Goal: Navigation & Orientation: Find specific page/section

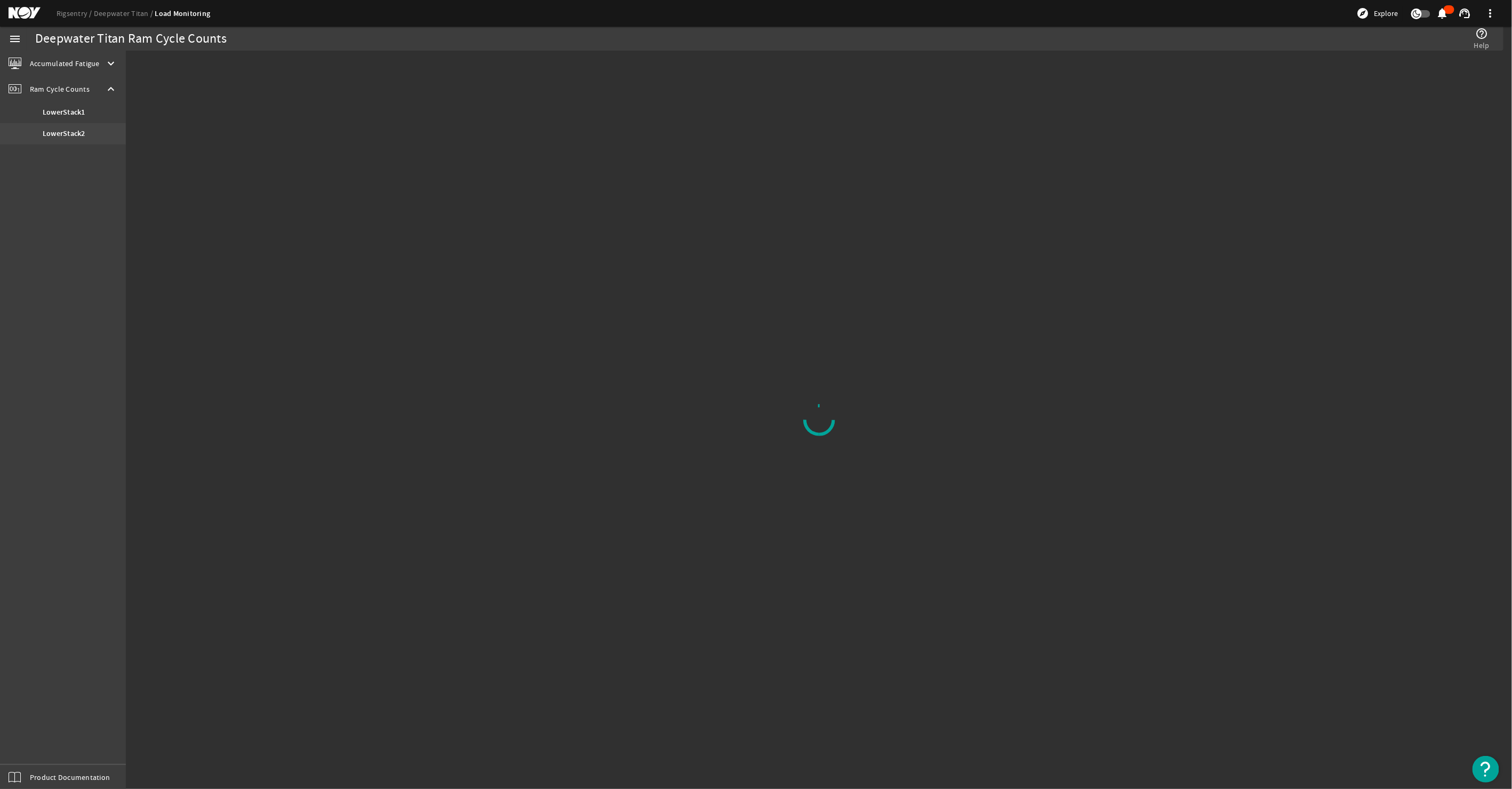
click at [106, 133] on link "LowerStack2" at bounding box center [63, 134] width 126 height 22
click at [87, 102] on div "Ram Cycle Counts keyboard_arrow_up LowerStack1 LowerStack2" at bounding box center [63, 110] width 126 height 68
click at [71, 101] on div "Ram Cycle Counts keyboard_arrow_up" at bounding box center [63, 89] width 126 height 25
click at [71, 108] on div "menu Accumulated Fatigue keyboard_arrow_down LMRP1 LowerStack1 RISER SYSTEM LMR…" at bounding box center [63, 408] width 126 height 762
click at [116, 87] on mat-icon "keyboard_arrow_down" at bounding box center [111, 89] width 13 height 13
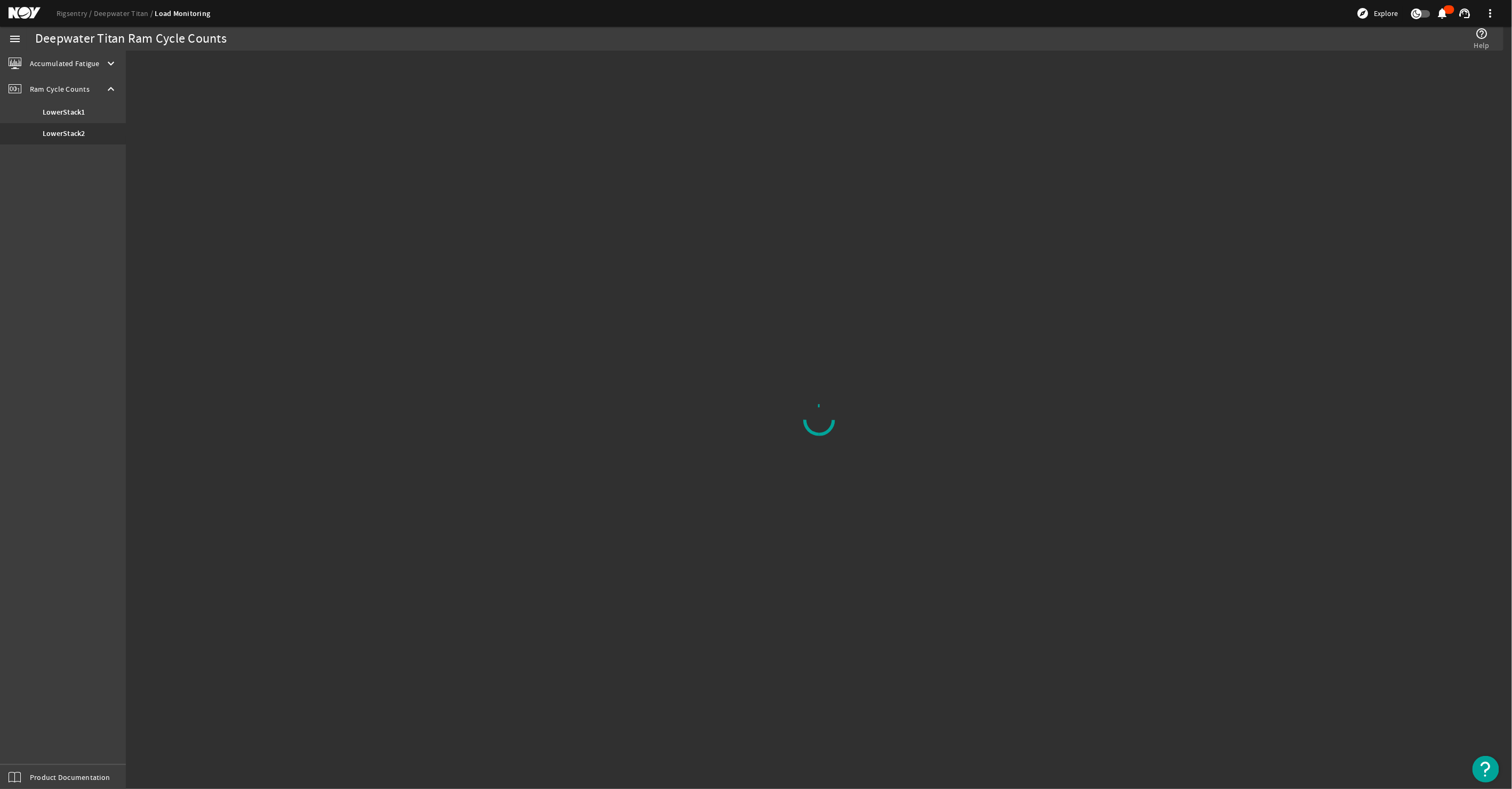
click at [114, 63] on mat-icon "keyboard_arrow_down" at bounding box center [111, 63] width 13 height 13
click at [80, 109] on b "LowerStack1" at bounding box center [63, 108] width 42 height 10
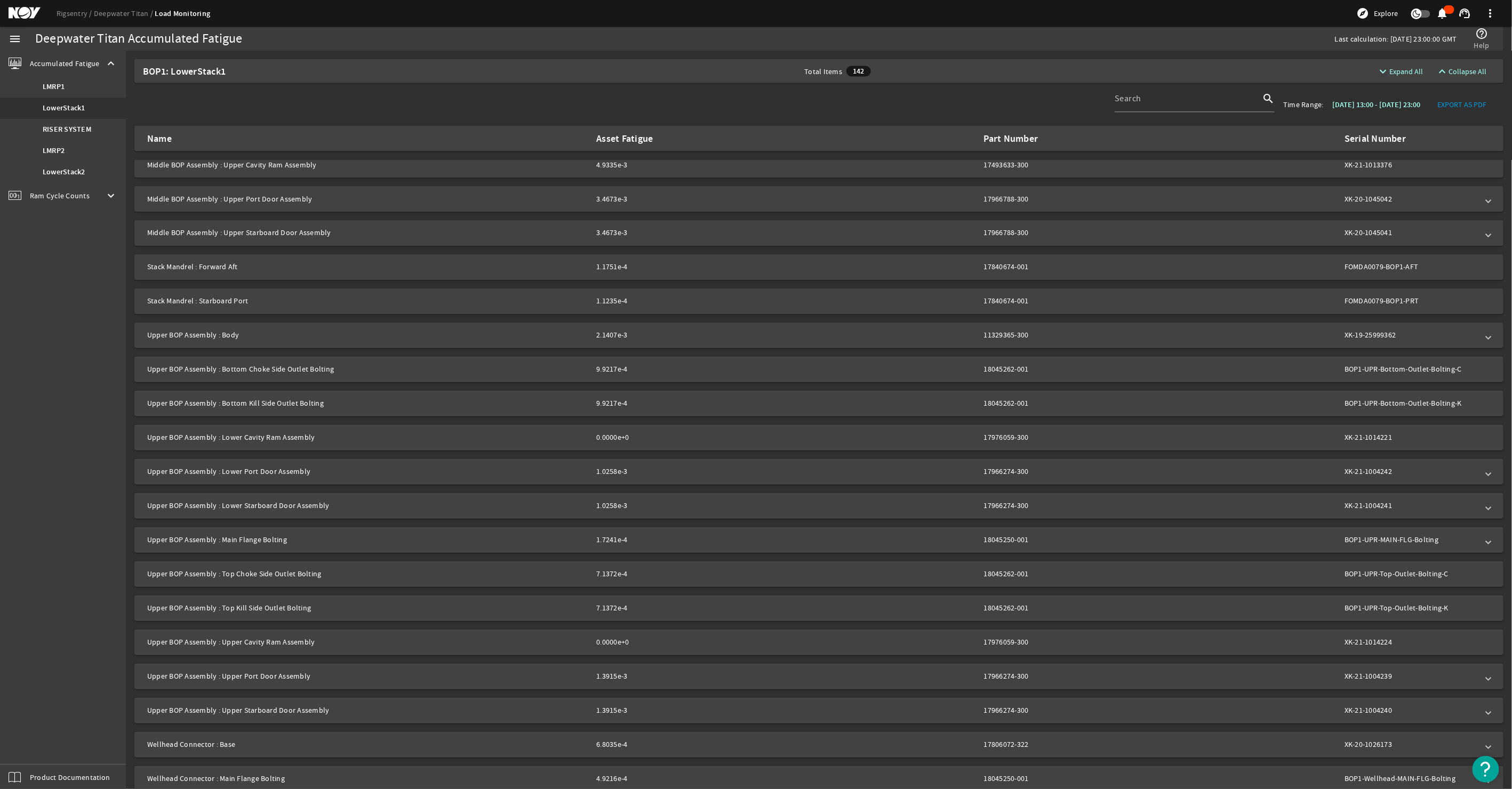
scroll to position [1266, 0]
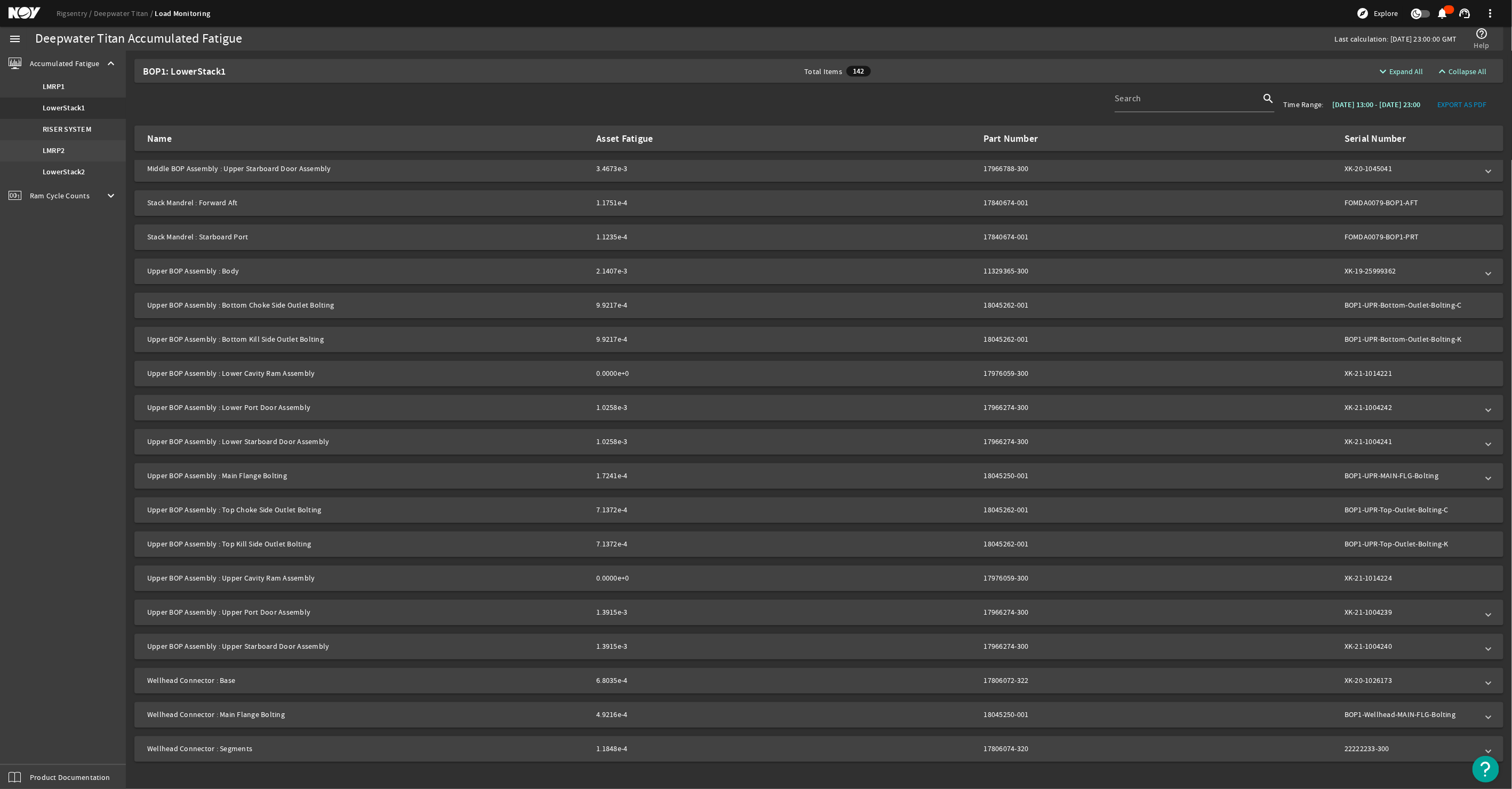
click at [59, 157] on link "LMRP2" at bounding box center [63, 151] width 126 height 22
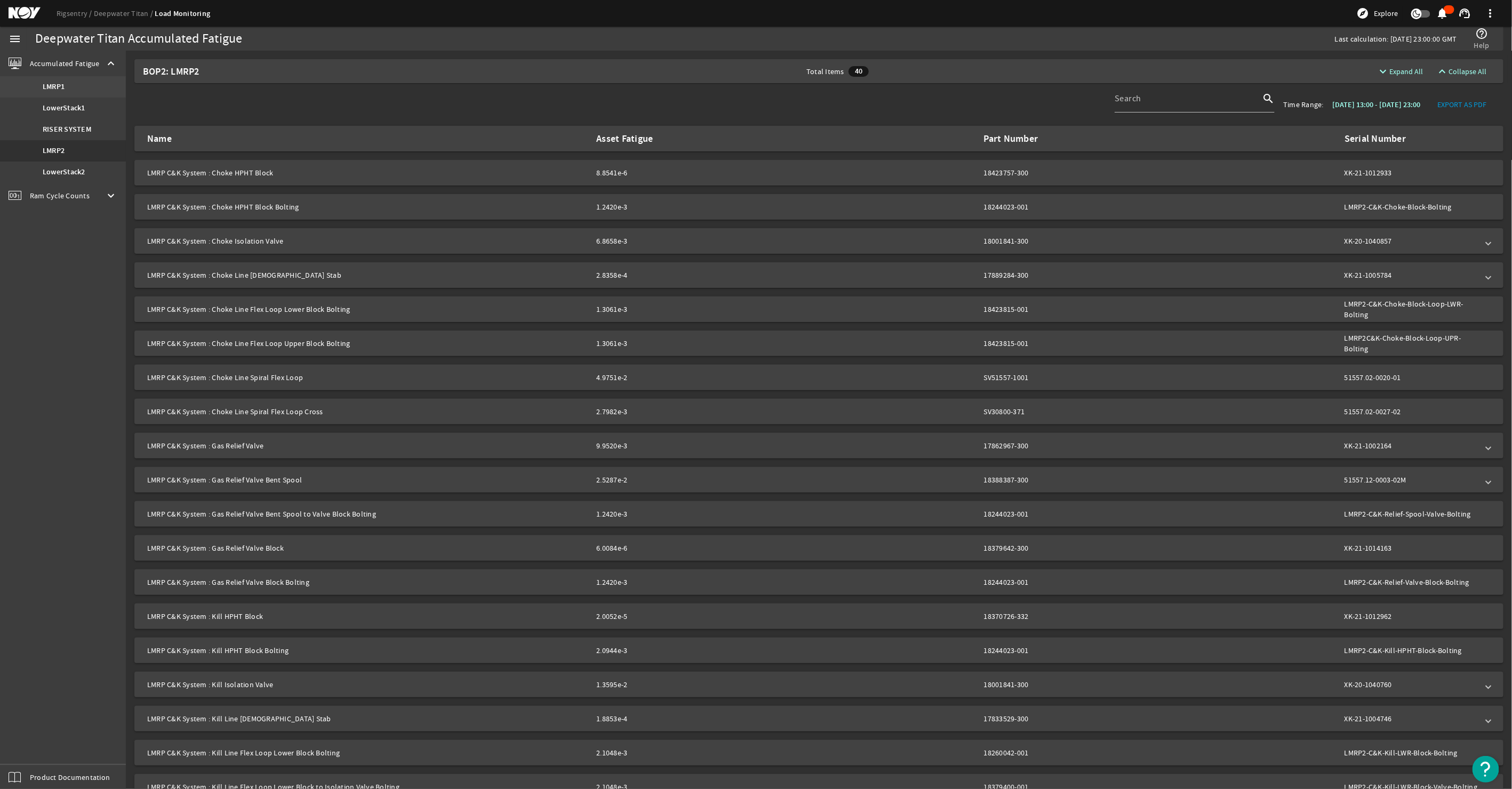
click at [78, 90] on link "LMRP1" at bounding box center [63, 87] width 126 height 22
click at [63, 100] on link "LowerStack1" at bounding box center [63, 108] width 126 height 22
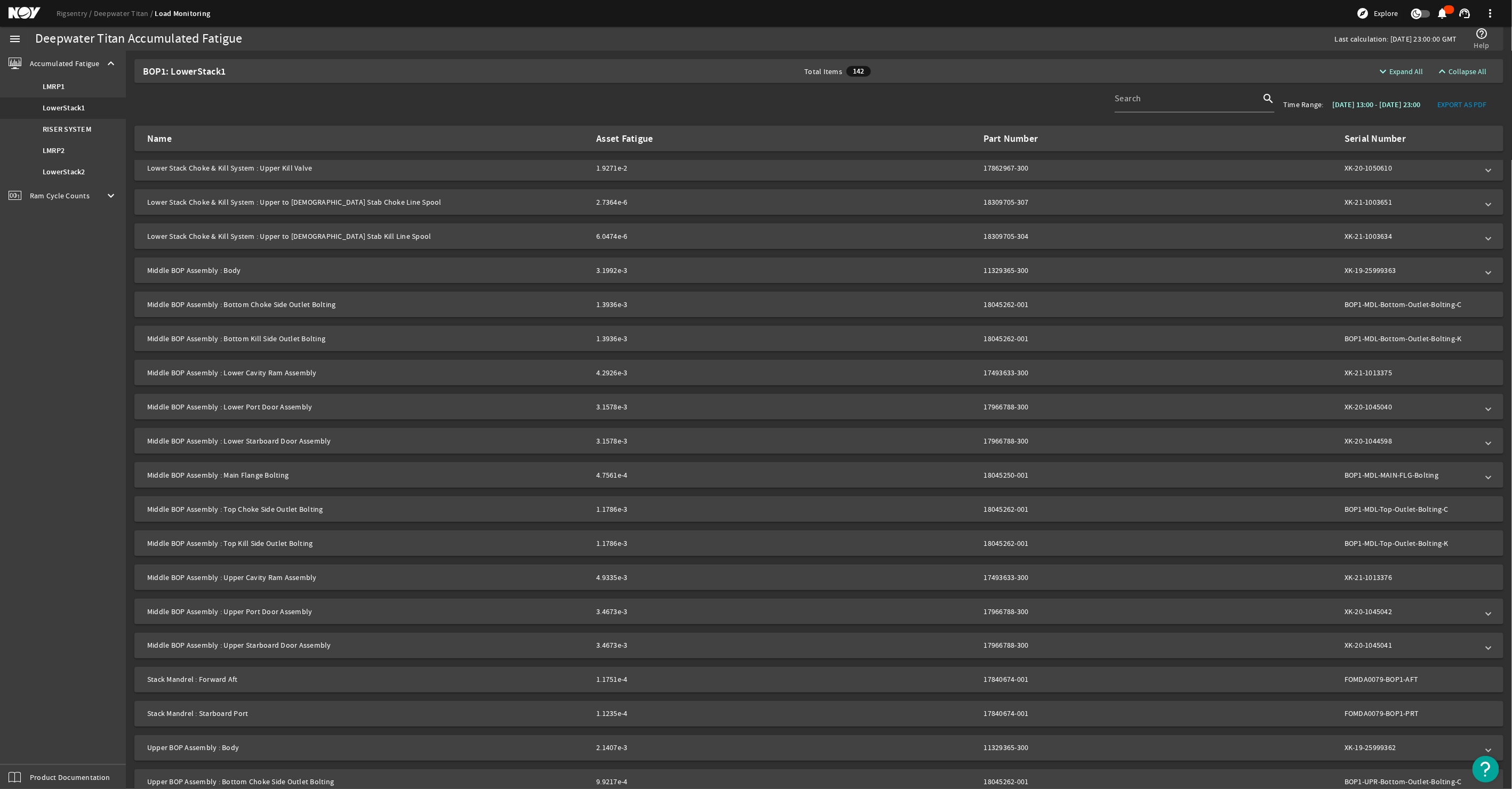
scroll to position [987, 0]
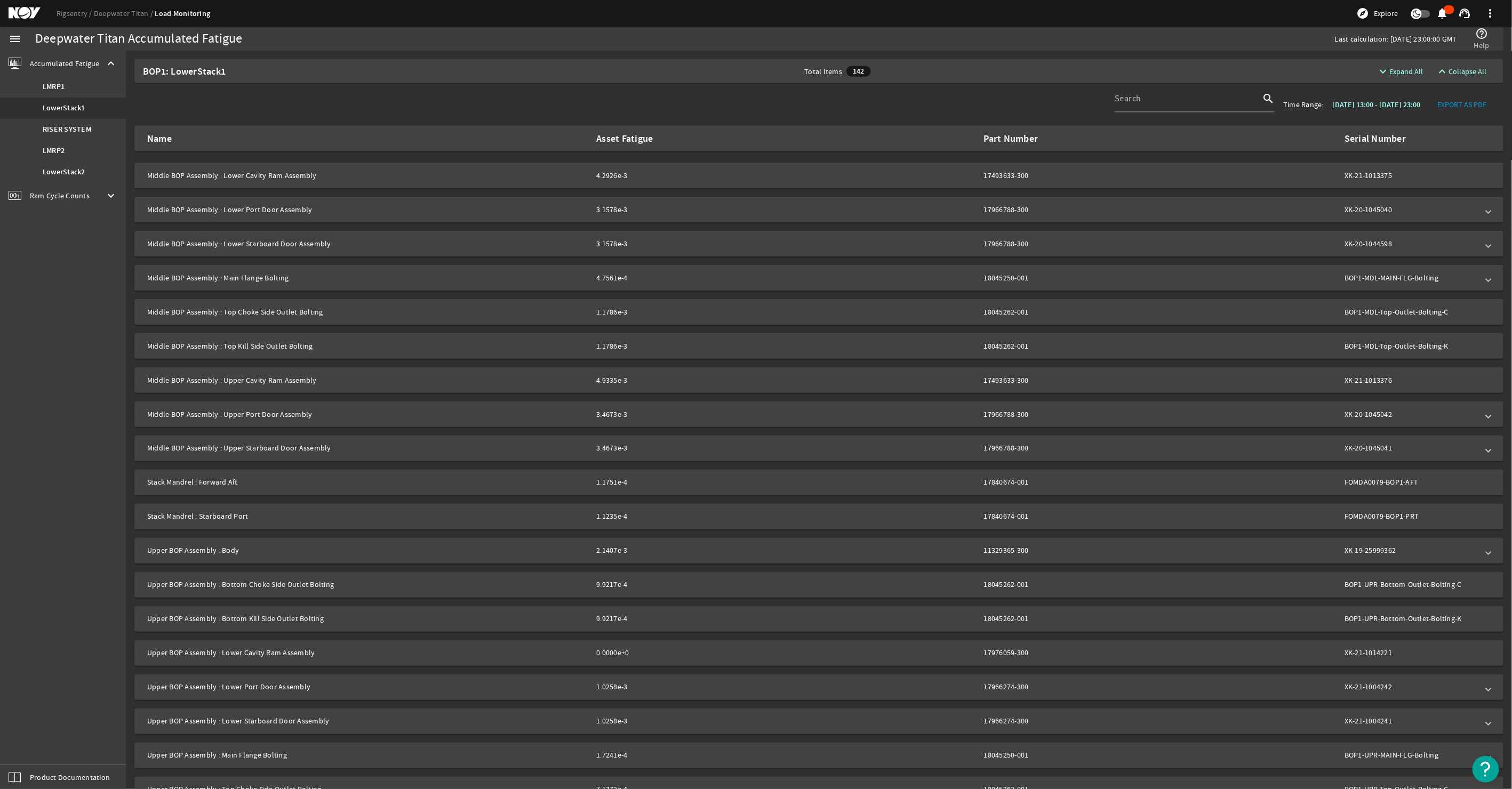
click at [646, 656] on div "0.0000e+0" at bounding box center [643, 653] width 93 height 10
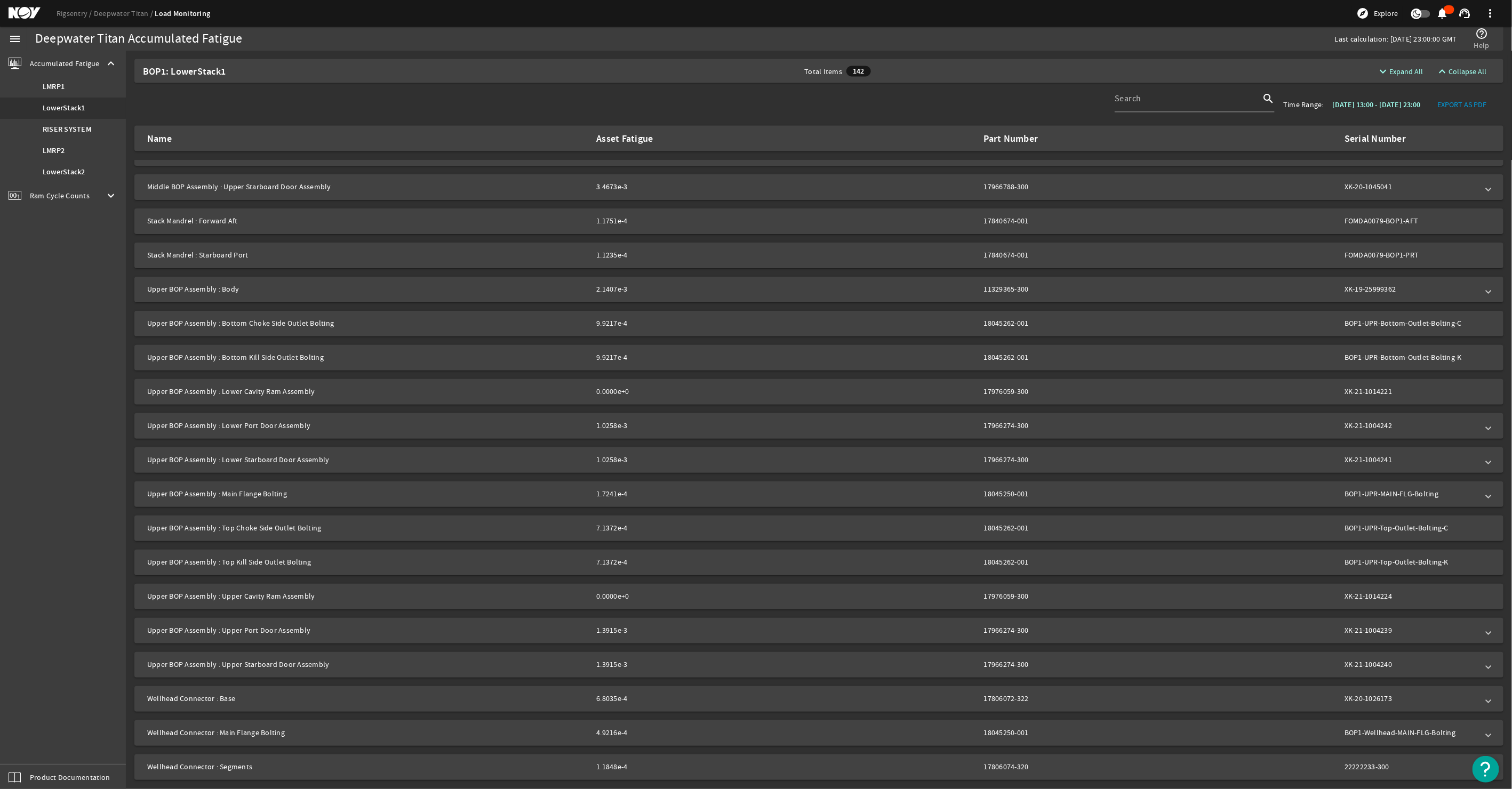
scroll to position [1266, 0]
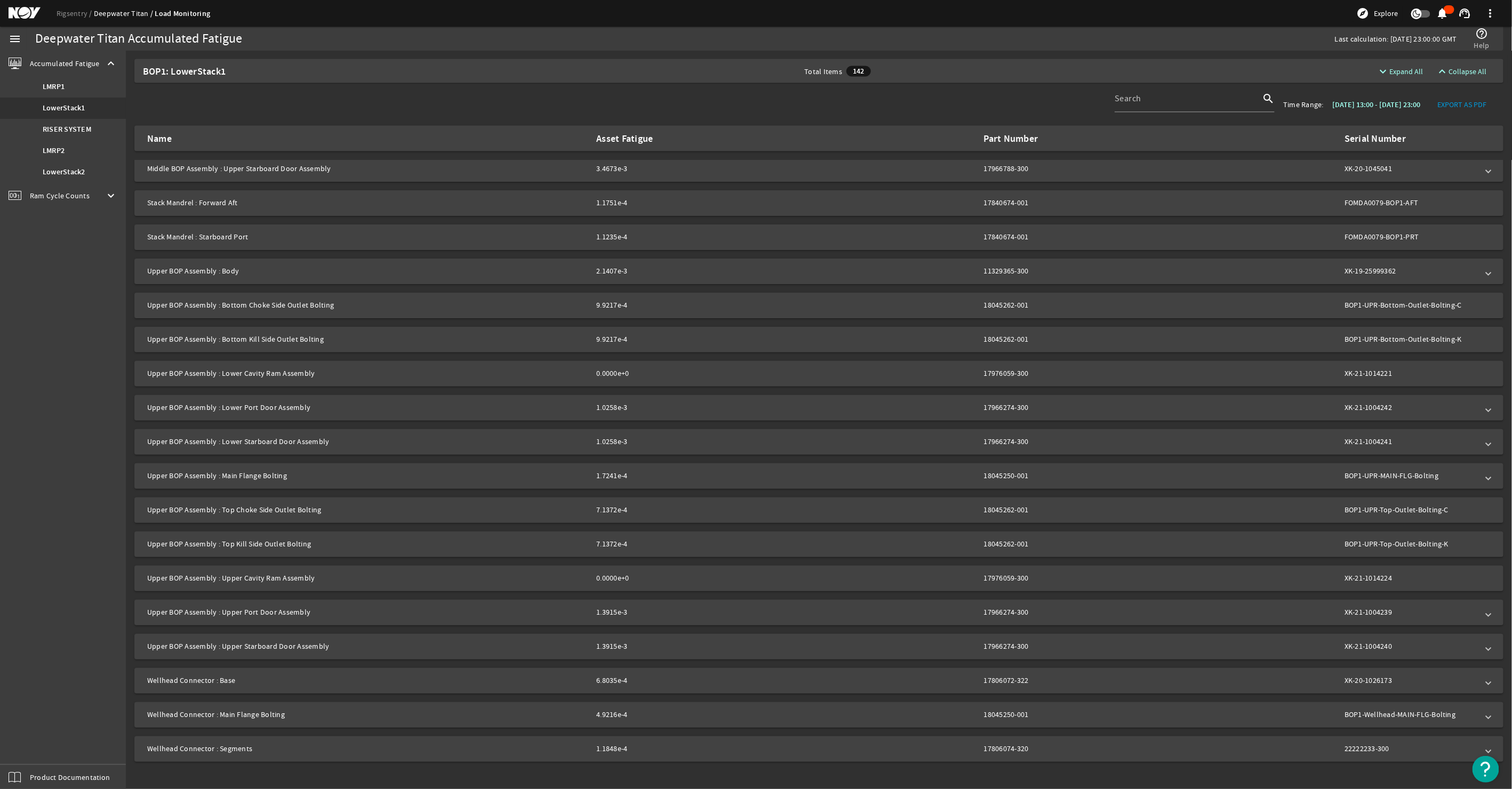
click at [120, 12] on link "Deepwater Titan" at bounding box center [125, 13] width 61 height 10
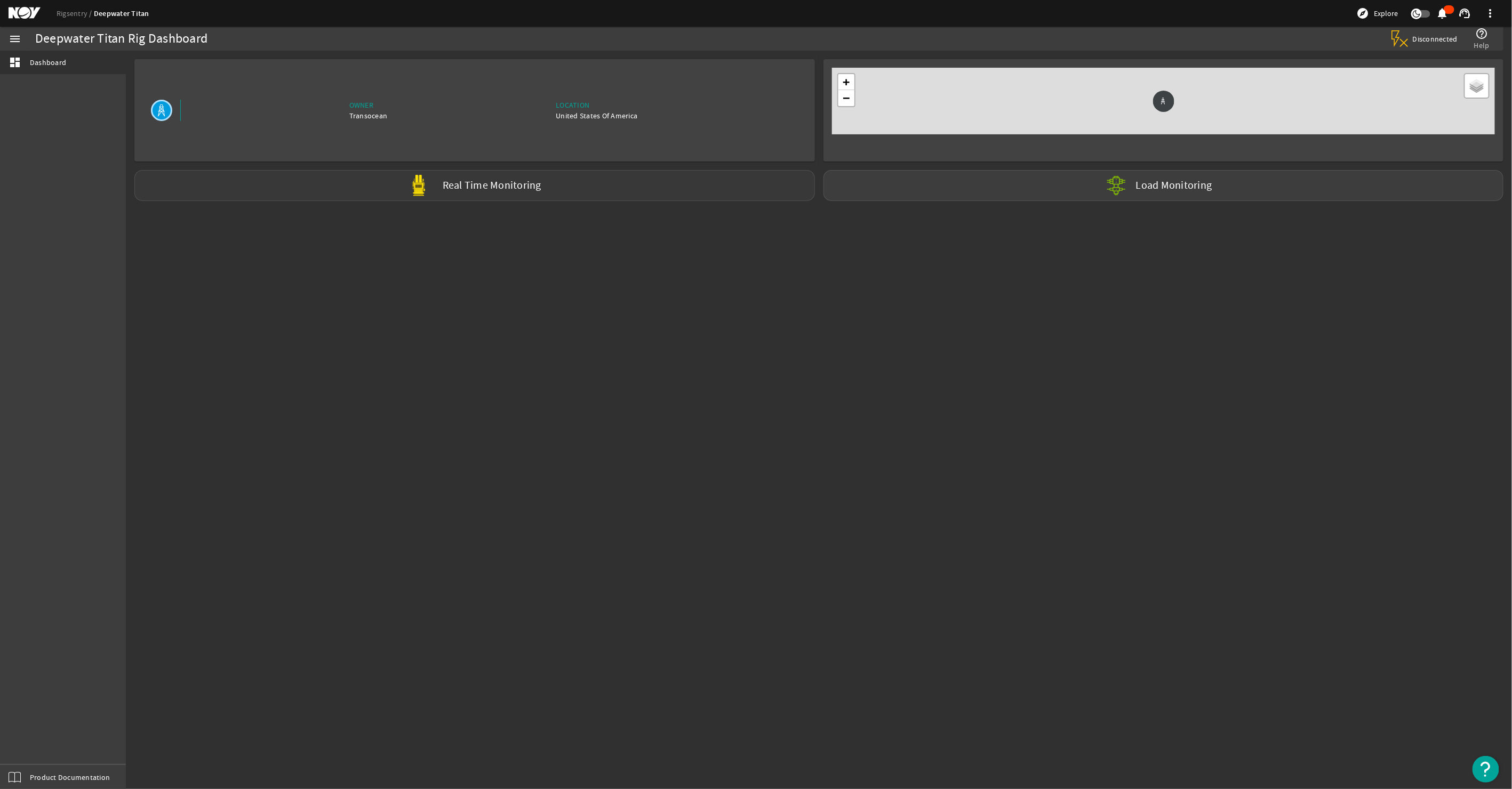
click at [452, 187] on label "Real Time Monitoring" at bounding box center [492, 185] width 99 height 11
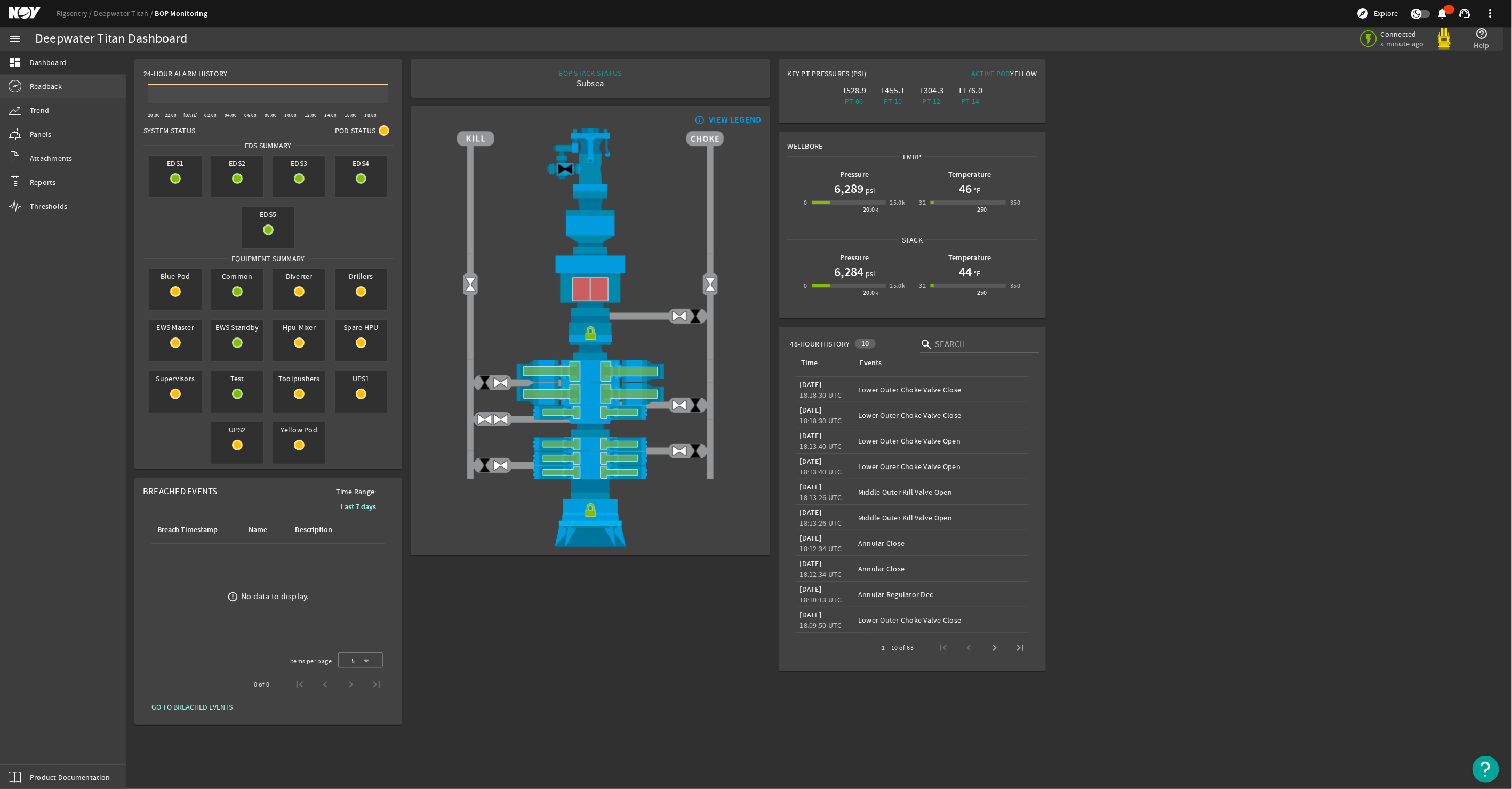
click at [45, 94] on link "Readback" at bounding box center [63, 86] width 126 height 24
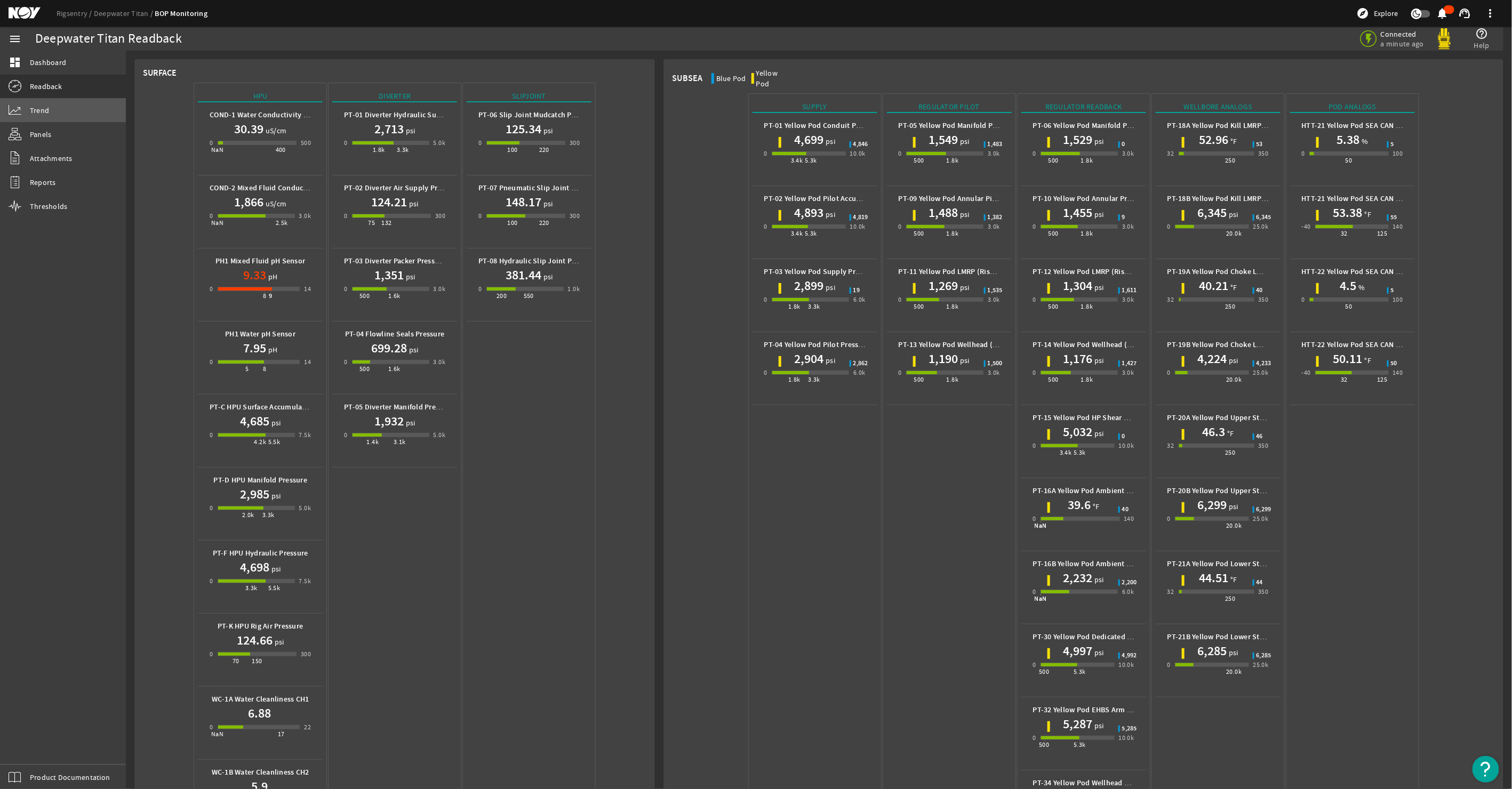
click at [30, 115] on span "Trend" at bounding box center [39, 110] width 19 height 10
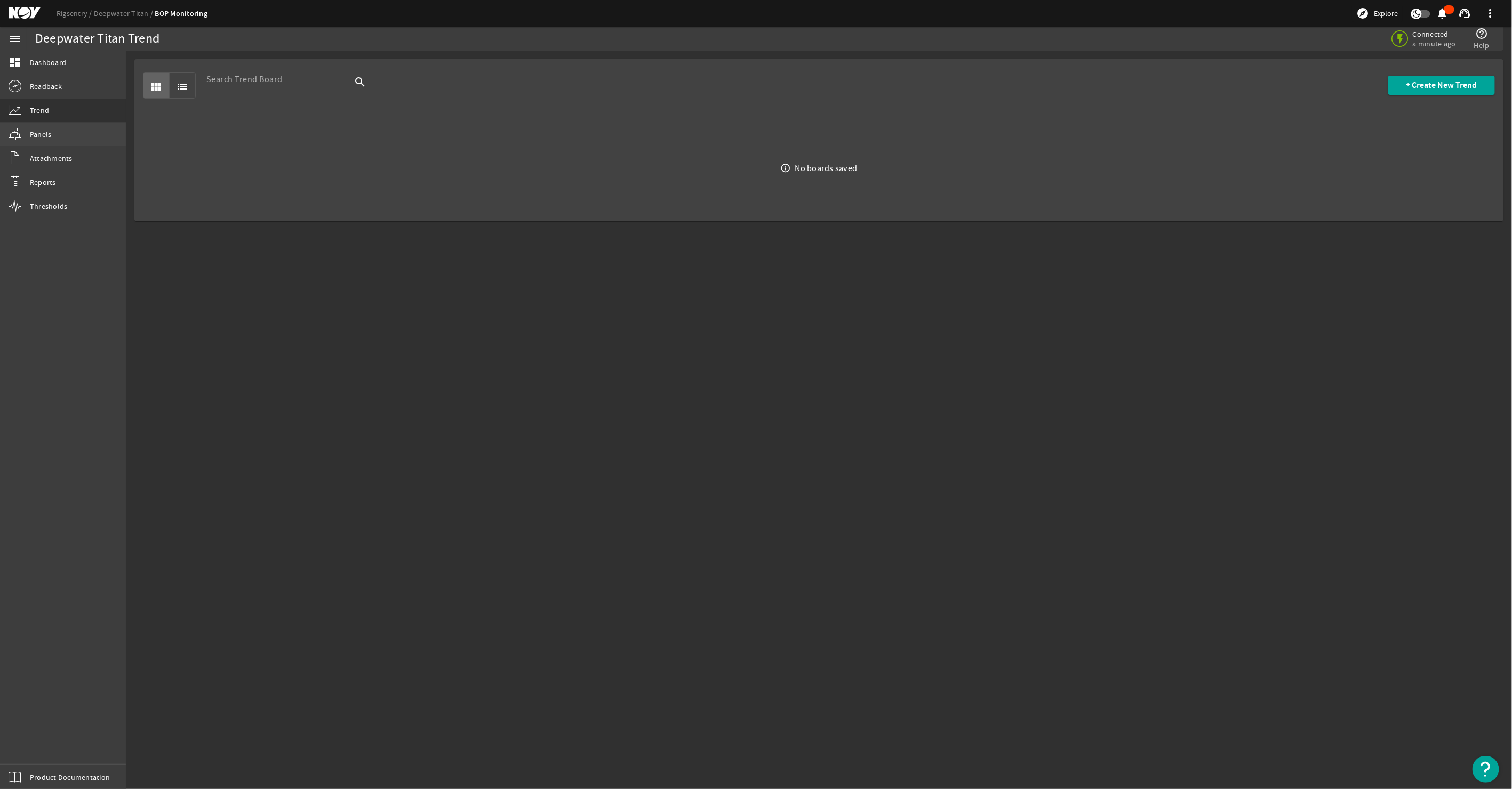
click at [44, 137] on span "Panels" at bounding box center [41, 135] width 22 height 10
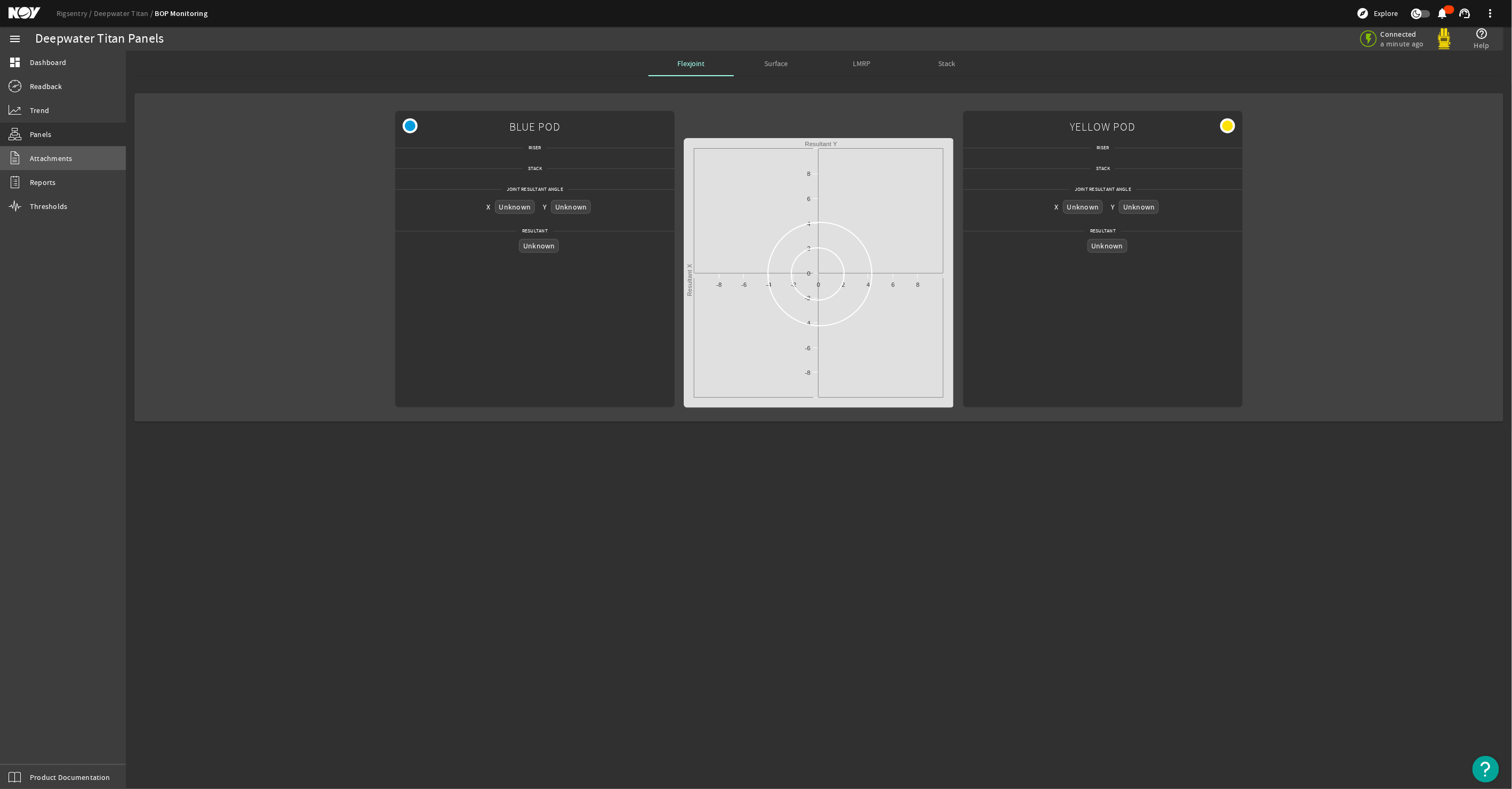
click at [42, 159] on span "Attachments" at bounding box center [51, 158] width 42 height 10
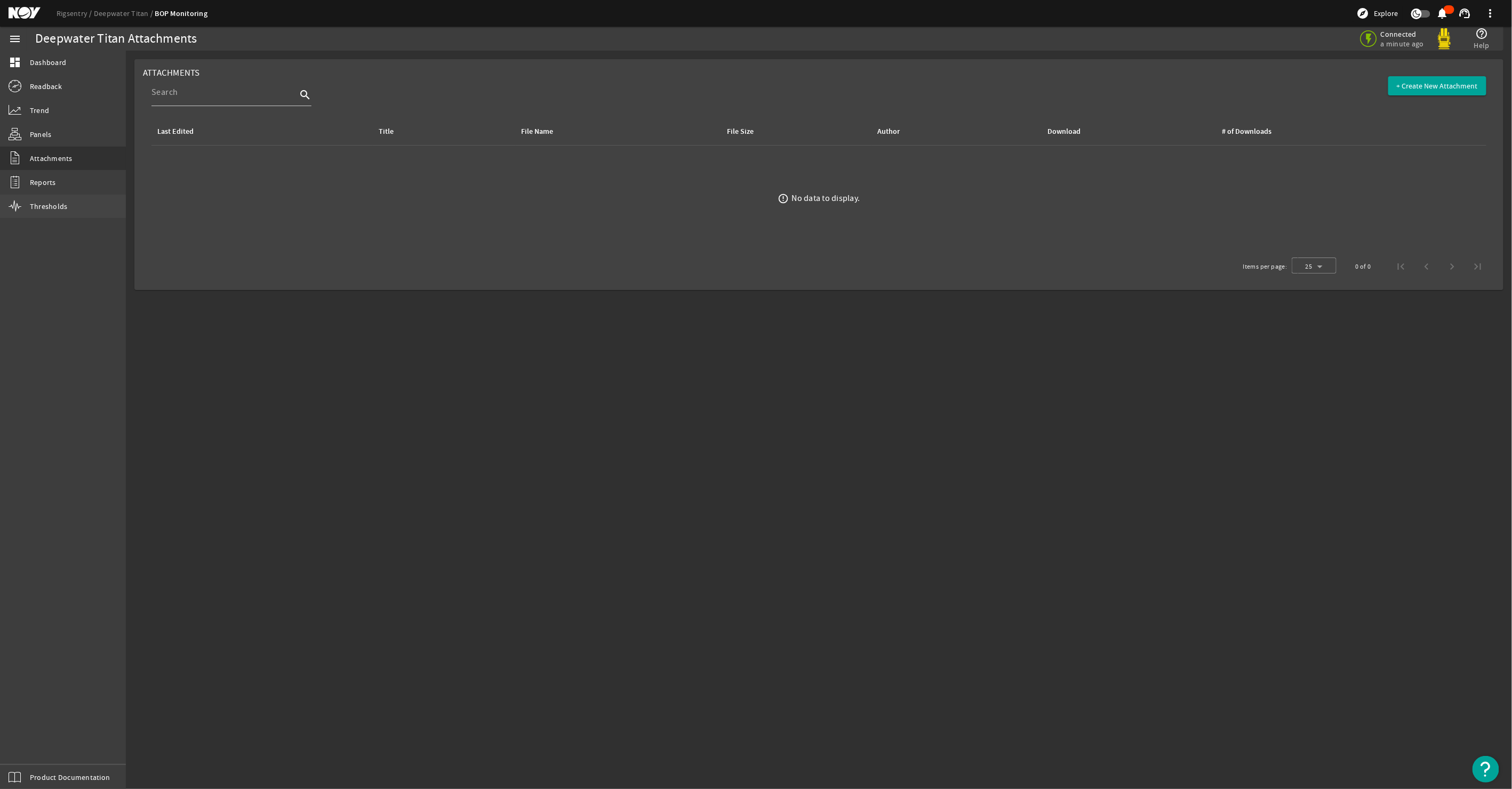
click at [46, 207] on span "Thresholds" at bounding box center [49, 206] width 38 height 10
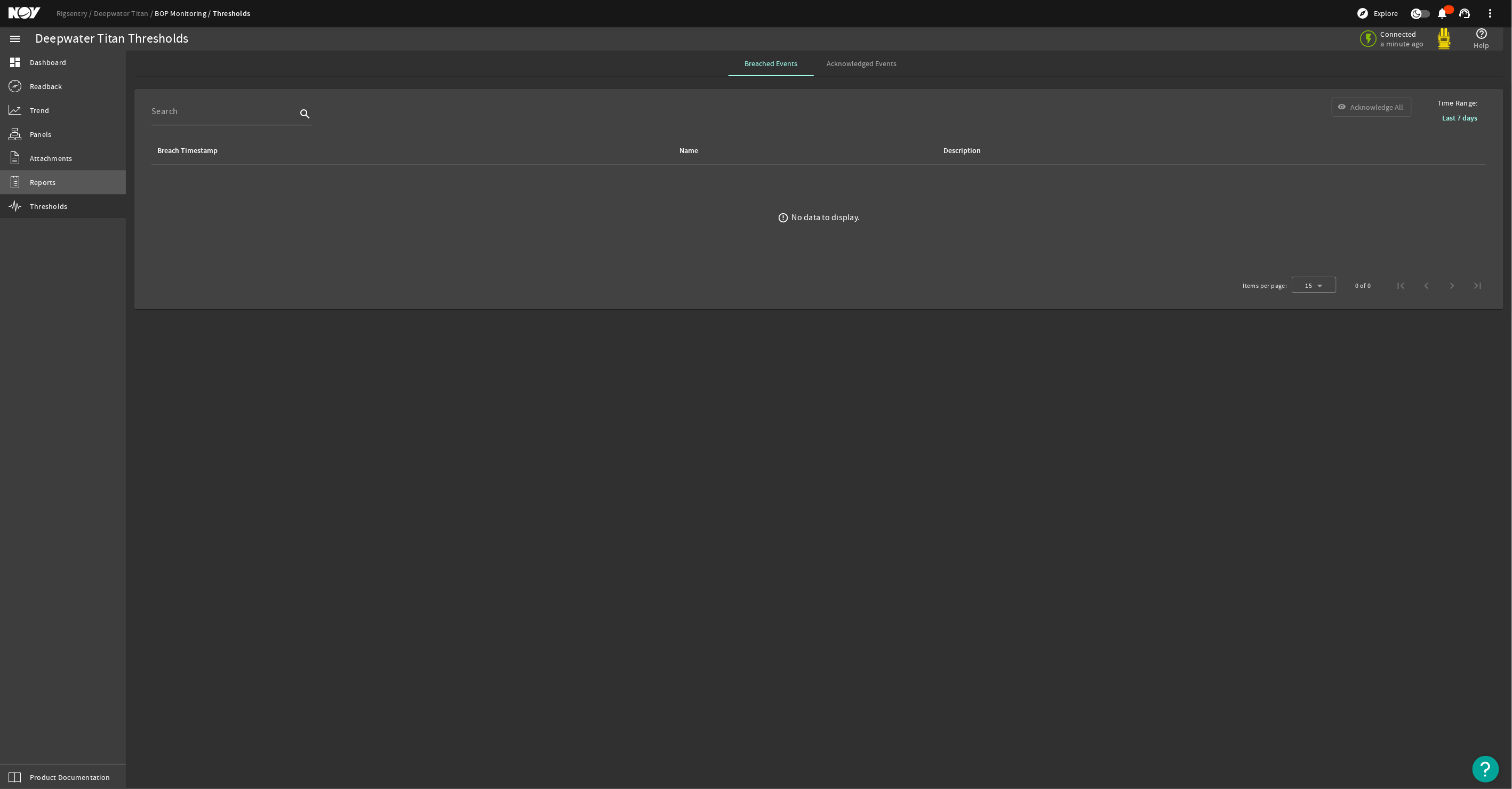
click at [40, 177] on span "Reports" at bounding box center [43, 182] width 26 height 10
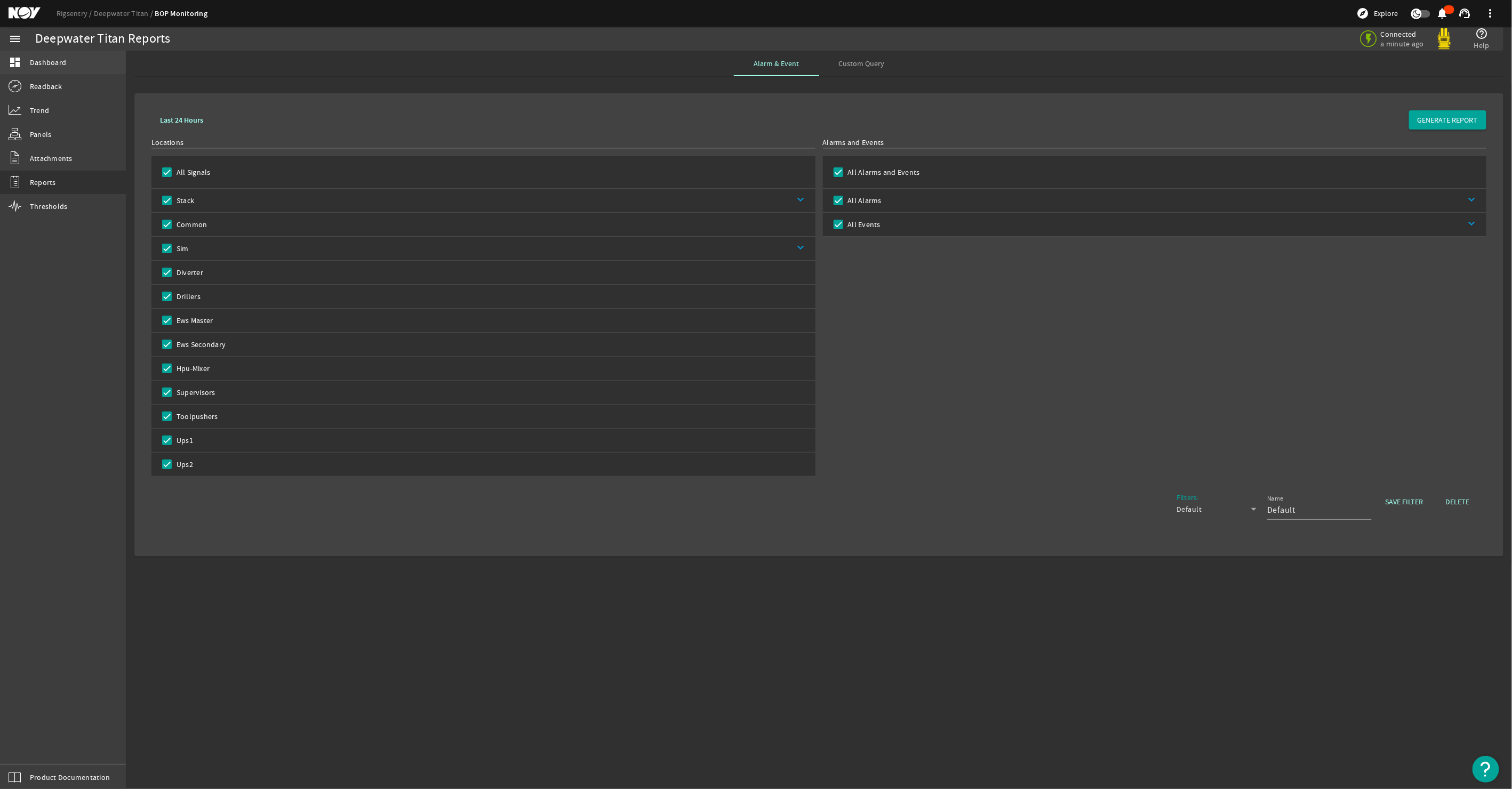
click at [49, 60] on span "Dashboard" at bounding box center [48, 62] width 37 height 10
